Goal: Navigation & Orientation: Find specific page/section

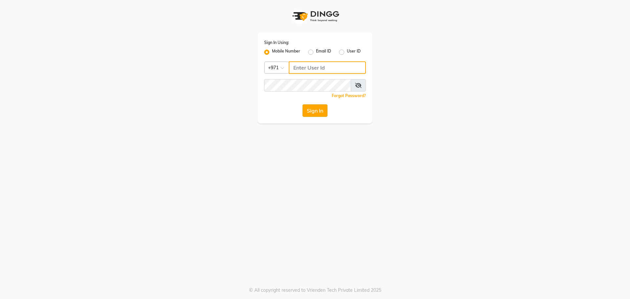
type input "561989947"
click at [319, 112] on button "Sign In" at bounding box center [315, 110] width 25 height 12
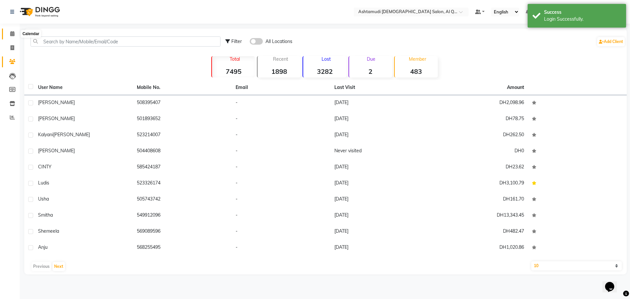
click at [12, 34] on icon at bounding box center [12, 33] width 4 height 5
